Goal: Task Accomplishment & Management: Complete application form

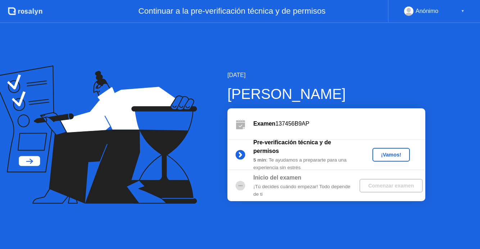
click at [385, 155] on div "¡Vamos!" at bounding box center [391, 155] width 32 height 6
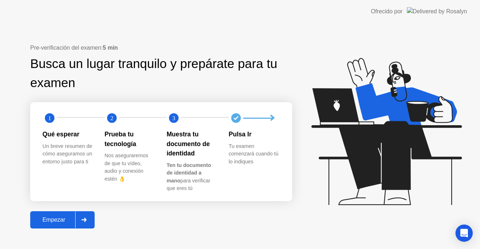
click at [55, 214] on button "Empezar" at bounding box center [62, 219] width 64 height 17
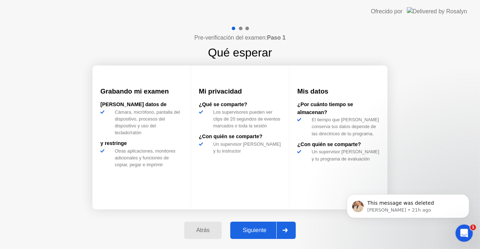
click at [251, 229] on div "Siguiente" at bounding box center [254, 230] width 44 height 6
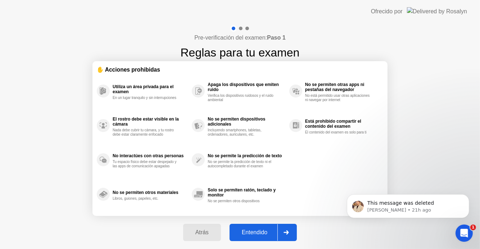
click at [252, 229] on div "Entendido" at bounding box center [255, 232] width 46 height 6
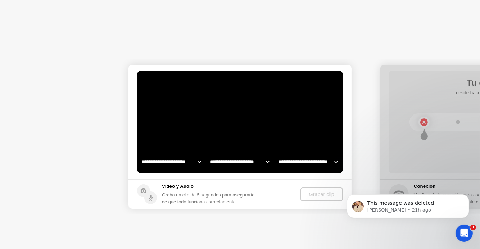
select select "**********"
select select "*******"
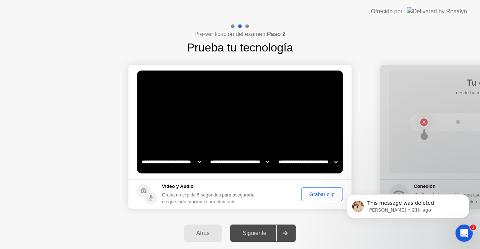
click at [313, 191] on div "Grabar clip" at bounding box center [321, 194] width 37 height 6
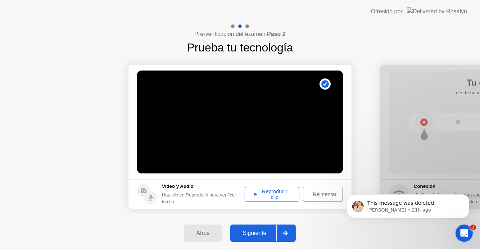
click at [266, 188] on div "Reproducir clip" at bounding box center [272, 194] width 50 height 12
click at [251, 234] on div "Siguiente" at bounding box center [254, 233] width 44 height 6
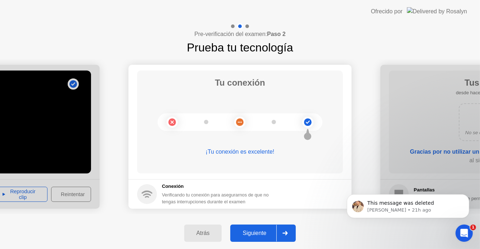
click at [251, 234] on div "Siguiente" at bounding box center [254, 233] width 44 height 6
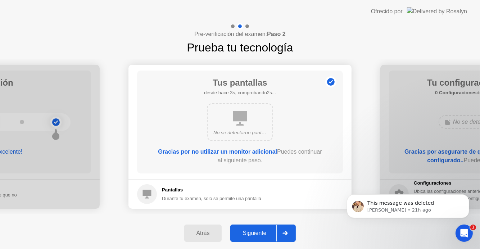
click at [248, 231] on div "Siguiente" at bounding box center [254, 233] width 44 height 6
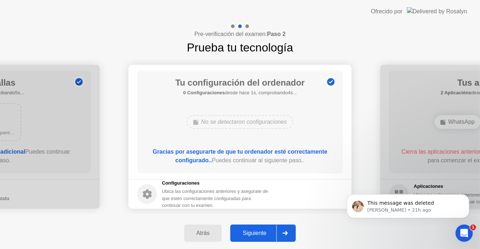
click at [248, 231] on div "Siguiente" at bounding box center [254, 233] width 44 height 6
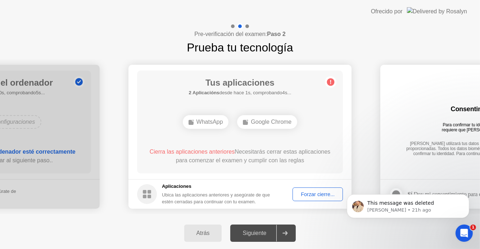
click at [318, 195] on div "Forzar cierre..." at bounding box center [317, 194] width 45 height 6
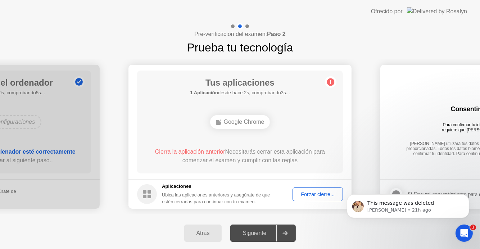
click at [321, 195] on div "Forzar cierre..." at bounding box center [317, 194] width 45 height 6
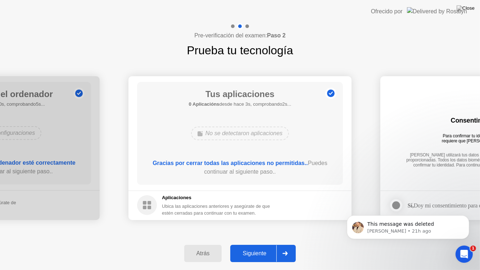
click at [254, 248] on div "Siguiente" at bounding box center [254, 253] width 44 height 6
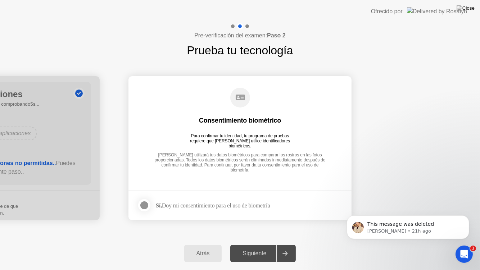
click at [143, 206] on div at bounding box center [144, 205] width 9 height 9
click at [254, 248] on button "Siguiente" at bounding box center [262, 253] width 65 height 17
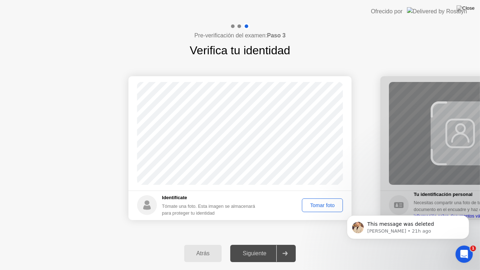
click at [322, 203] on div "Tomar foto" at bounding box center [322, 205] width 36 height 6
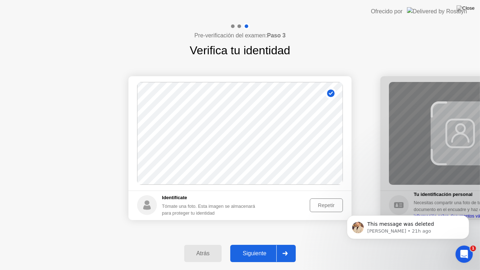
click at [250, 248] on div "Siguiente" at bounding box center [254, 253] width 44 height 6
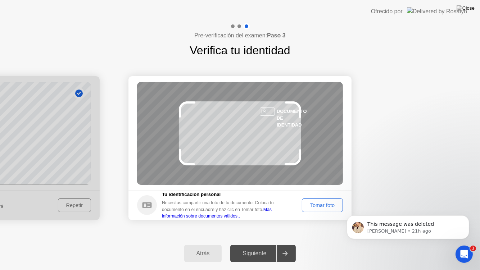
click at [310, 204] on div "Tomar foto" at bounding box center [322, 205] width 36 height 6
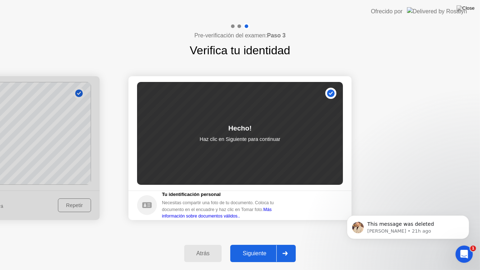
click at [259, 248] on button "Siguiente" at bounding box center [262, 253] width 65 height 17
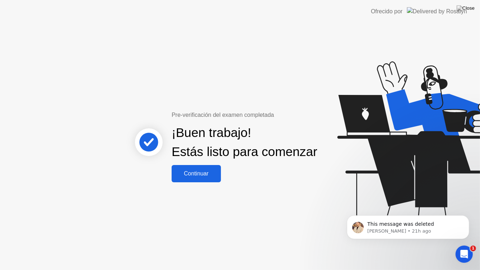
click at [181, 176] on div "Continuar" at bounding box center [196, 173] width 45 height 6
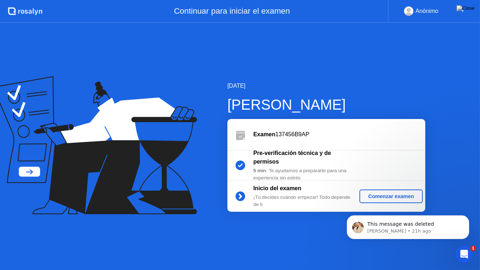
click at [371, 198] on div "Comenzar examen" at bounding box center [390, 196] width 57 height 6
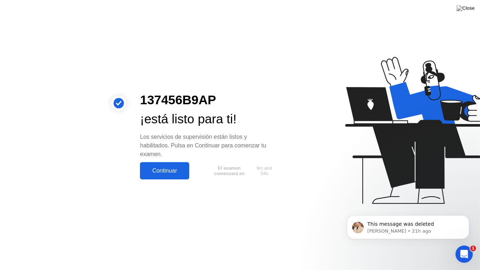
click at [160, 171] on div "Continuar" at bounding box center [164, 171] width 45 height 6
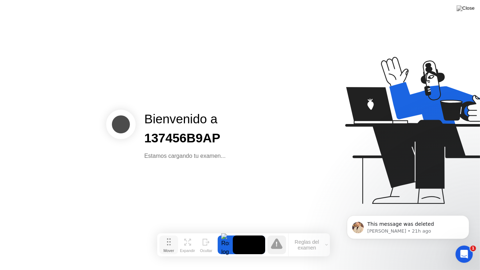
drag, startPoint x: 161, startPoint y: 259, endPoint x: 165, endPoint y: 245, distance: 14.4
click at [165, 245] on button "Mover" at bounding box center [168, 245] width 19 height 19
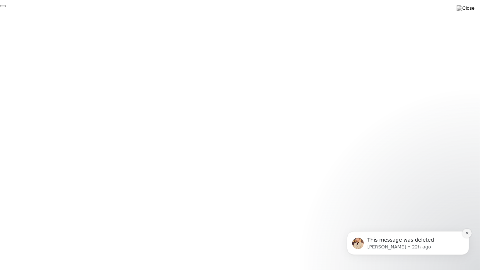
click at [466, 234] on icon "Dismiss notification" at bounding box center [467, 233] width 4 height 4
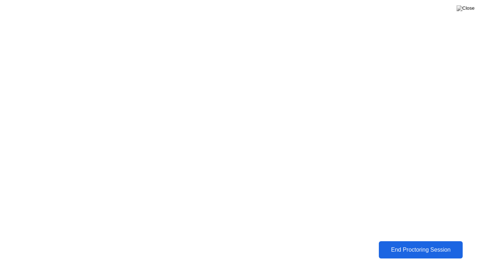
click at [410, 248] on div "End Proctoring Session" at bounding box center [420, 250] width 83 height 7
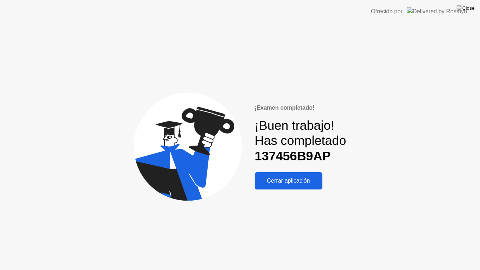
click at [287, 179] on div "Cerrar aplicación" at bounding box center [288, 181] width 63 height 6
